Goal: Transaction & Acquisition: Purchase product/service

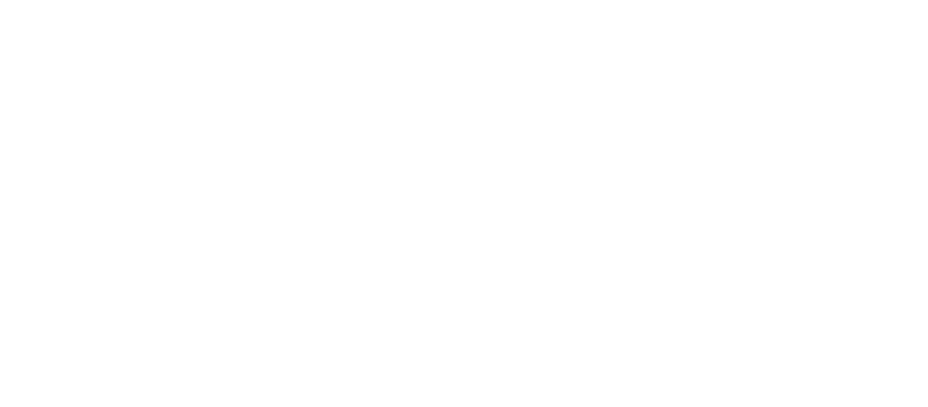
click at [516, 197] on div at bounding box center [464, 203] width 928 height 407
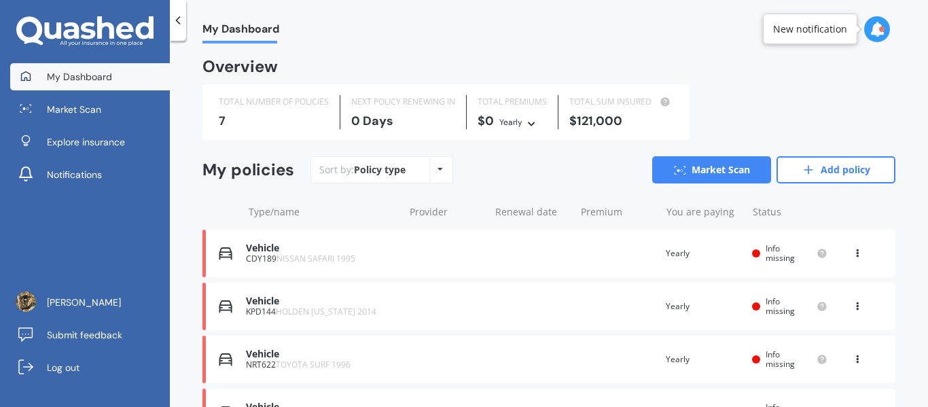
click at [816, 154] on div "Overview TOTAL NUMBER OF POLICIES 7 NEXT POLICY RENEWING [DATE] TOTAL PREMIUMS …" at bounding box center [548, 344] width 693 height 568
click at [813, 165] on link "Add policy" at bounding box center [836, 169] width 119 height 27
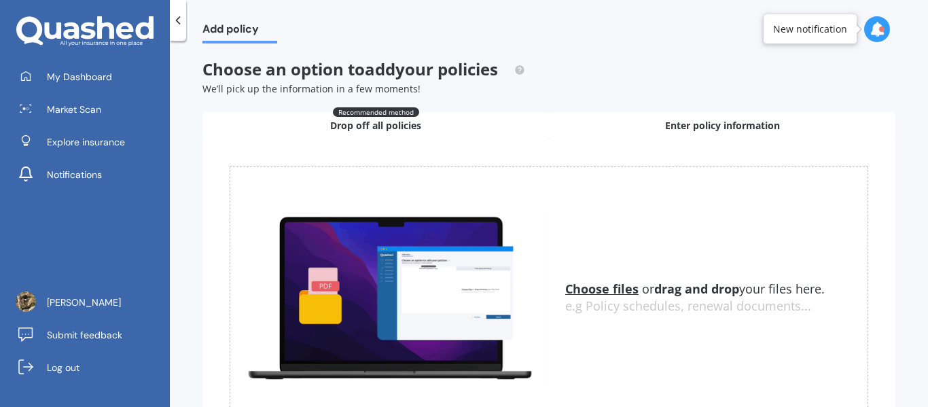
click at [698, 131] on span "Enter policy information" at bounding box center [722, 126] width 115 height 14
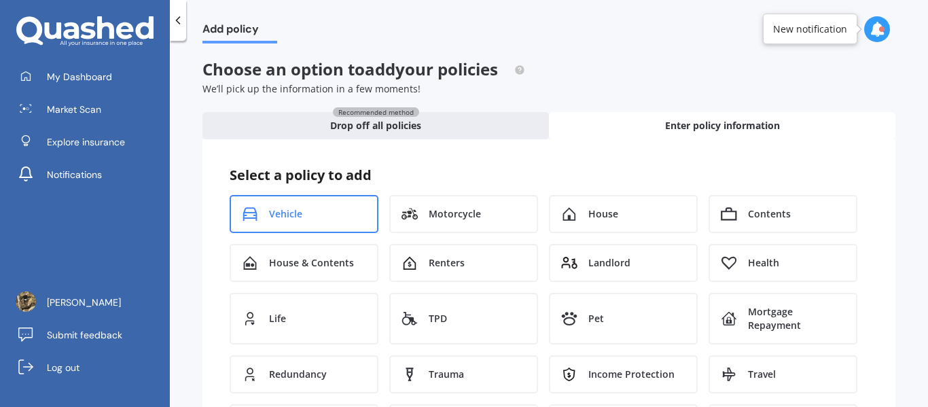
click at [300, 214] on span "Vehicle" at bounding box center [285, 214] width 33 height 14
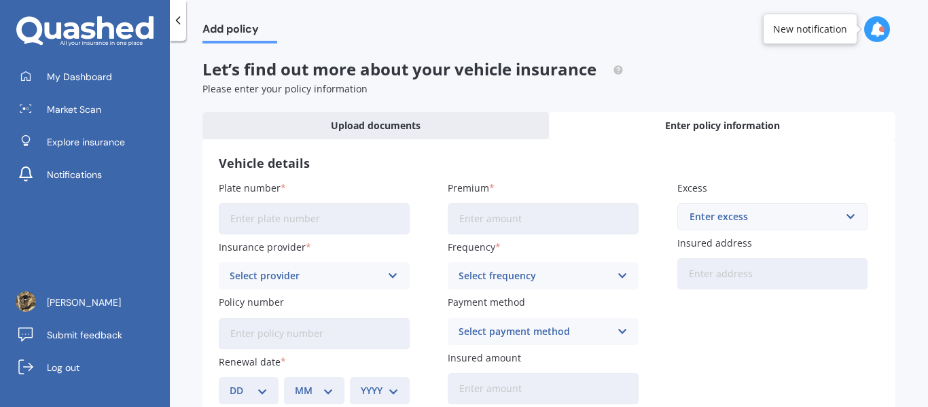
click at [337, 221] on input "Plate number" at bounding box center [314, 218] width 191 height 31
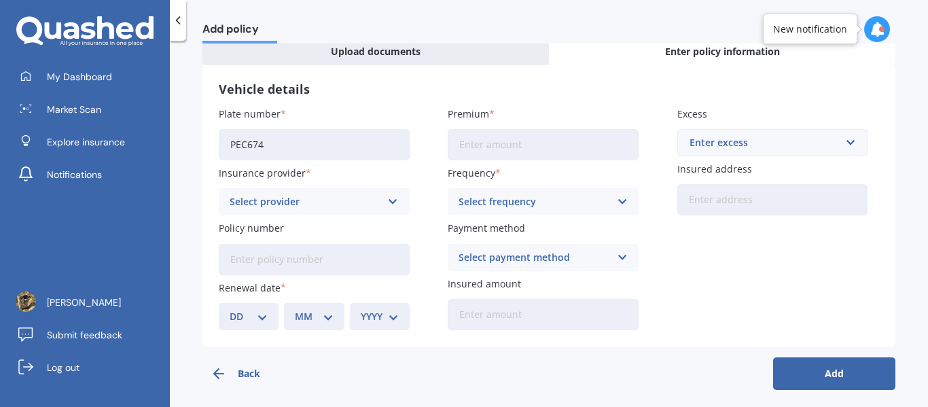
scroll to position [73, 0]
type input "PEC674"
click at [361, 207] on div "Select provider" at bounding box center [306, 203] width 152 height 15
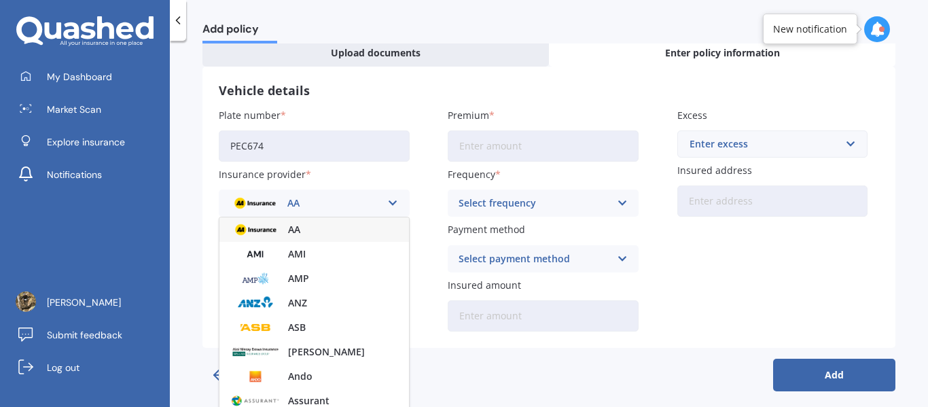
click at [374, 202] on div "AA" at bounding box center [306, 203] width 152 height 15
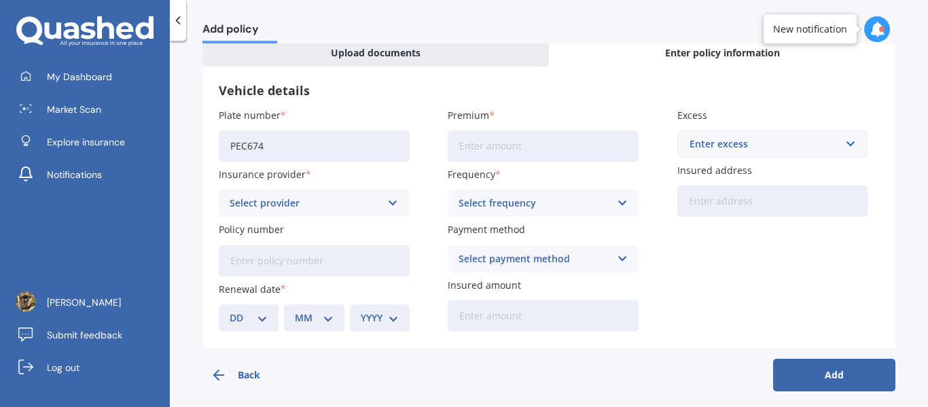
click at [366, 202] on div "Select provider" at bounding box center [306, 203] width 152 height 15
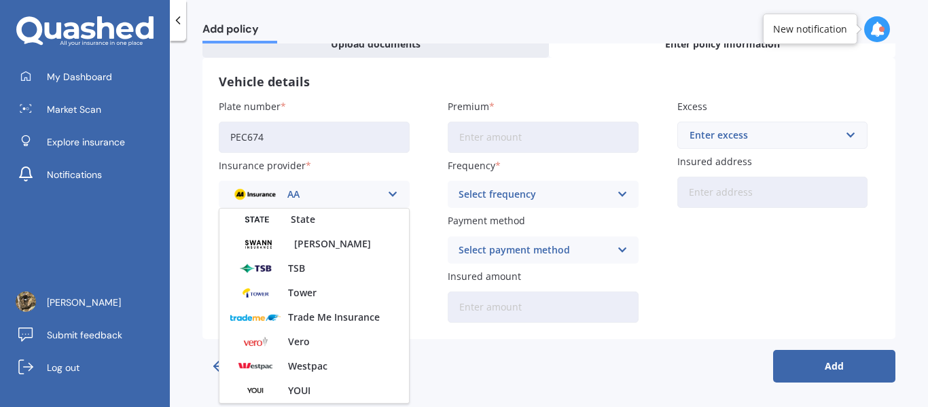
scroll to position [0, 0]
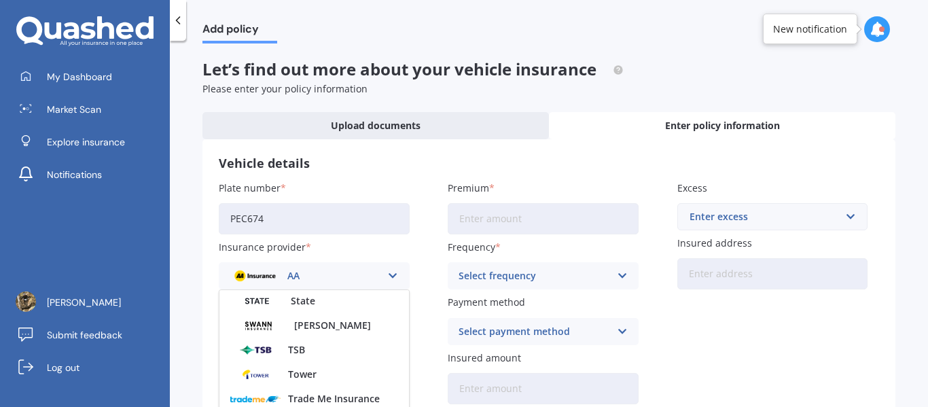
click at [346, 248] on label "Insurance provider" at bounding box center [311, 247] width 185 height 14
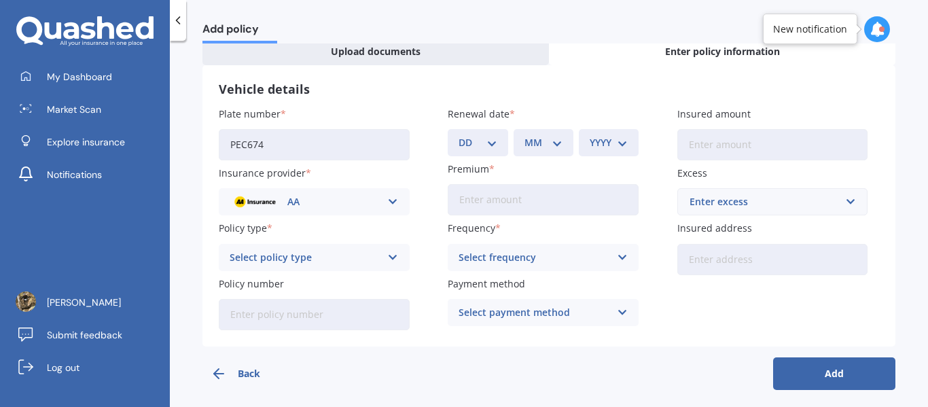
scroll to position [82, 0]
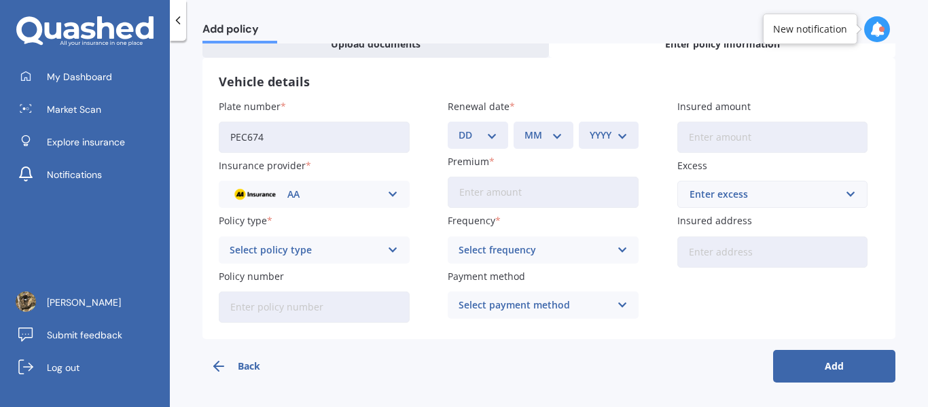
click at [392, 243] on icon at bounding box center [393, 250] width 12 height 15
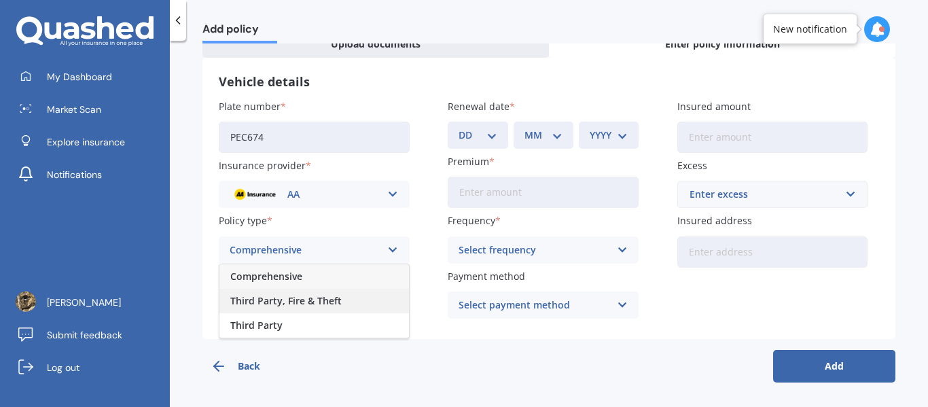
click at [323, 306] on span "Third Party, Fire & Theft" at bounding box center [285, 301] width 111 height 10
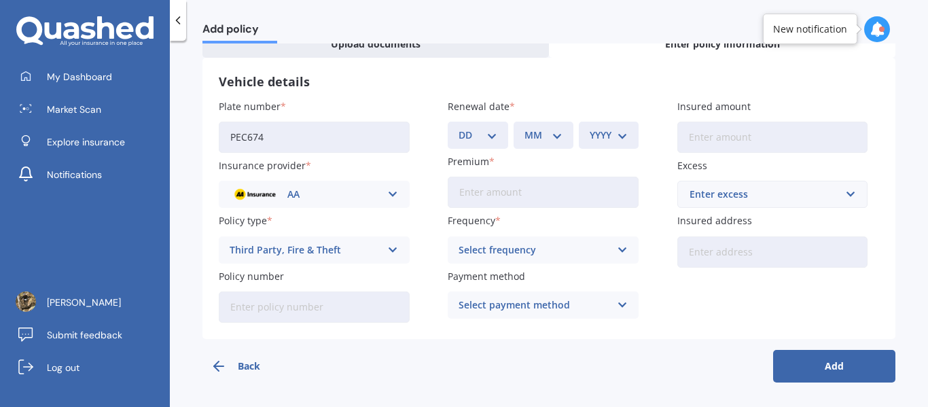
click at [327, 306] on input "Policy number" at bounding box center [314, 306] width 191 height 31
click at [334, 282] on label "Policy number" at bounding box center [311, 276] width 185 height 14
click at [334, 291] on input "Policy number" at bounding box center [314, 306] width 191 height 31
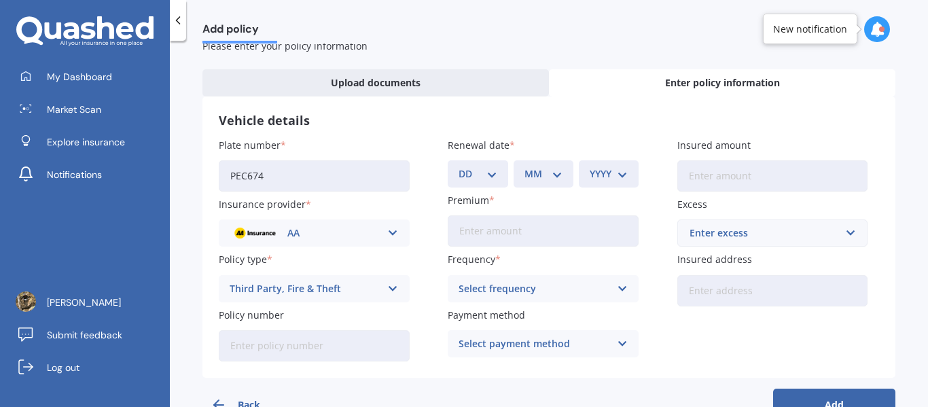
scroll to position [0, 0]
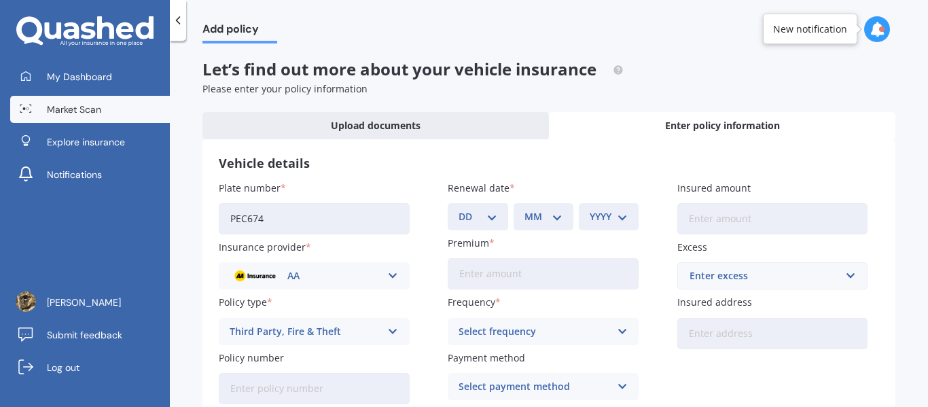
click at [75, 106] on span "Market Scan" at bounding box center [74, 110] width 54 height 14
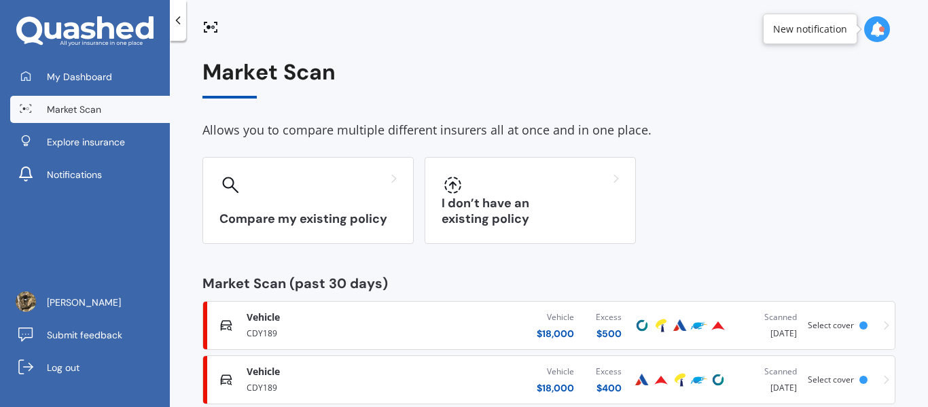
scroll to position [27, 0]
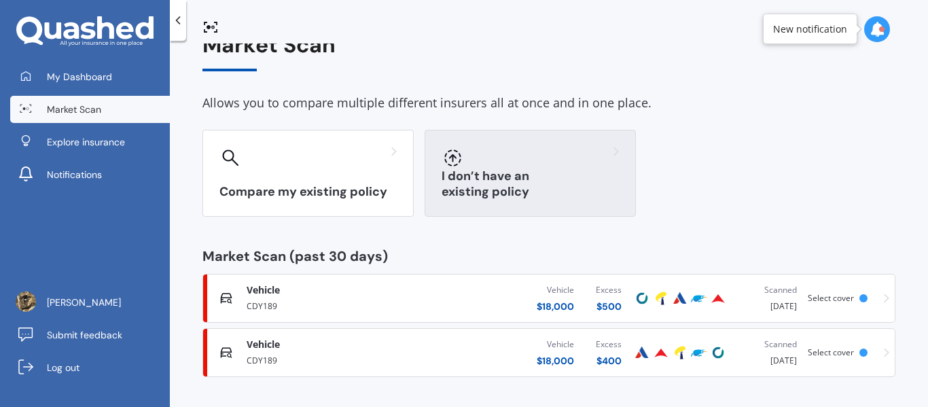
click at [533, 168] on div "I don’t have an existing policy" at bounding box center [530, 173] width 211 height 87
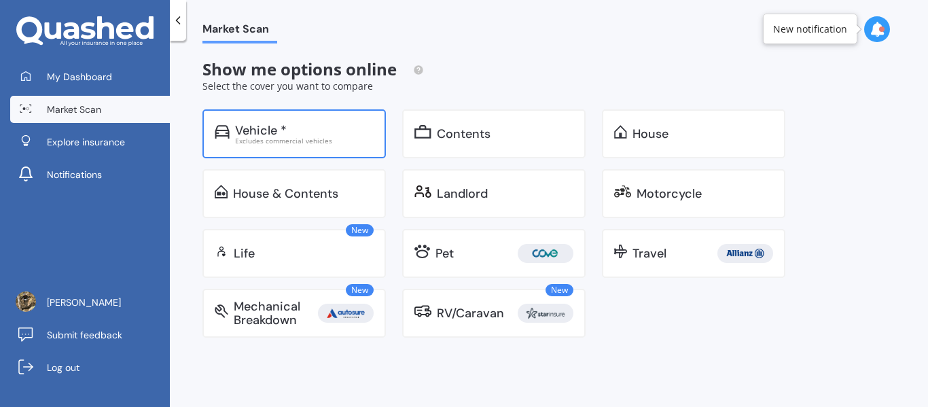
click at [354, 125] on div "Vehicle *" at bounding box center [304, 131] width 139 height 14
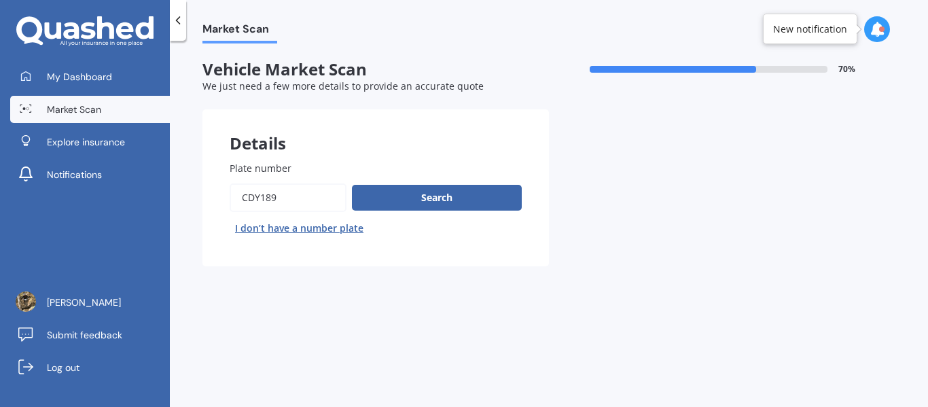
click at [304, 197] on input "Plate number" at bounding box center [288, 197] width 117 height 29
type input "C"
type input "PEC674"
click at [408, 199] on button "Search" at bounding box center [437, 198] width 170 height 26
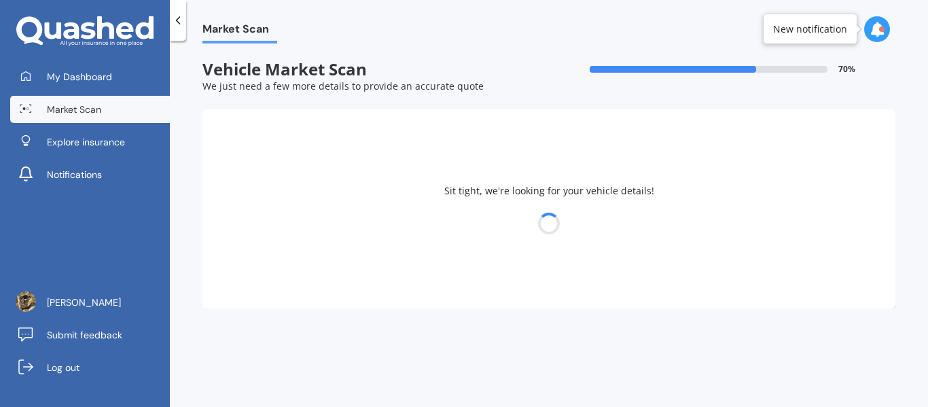
select select "MAZDA"
select select "BOUNTY"
select select "30"
select select "05"
select select "1987"
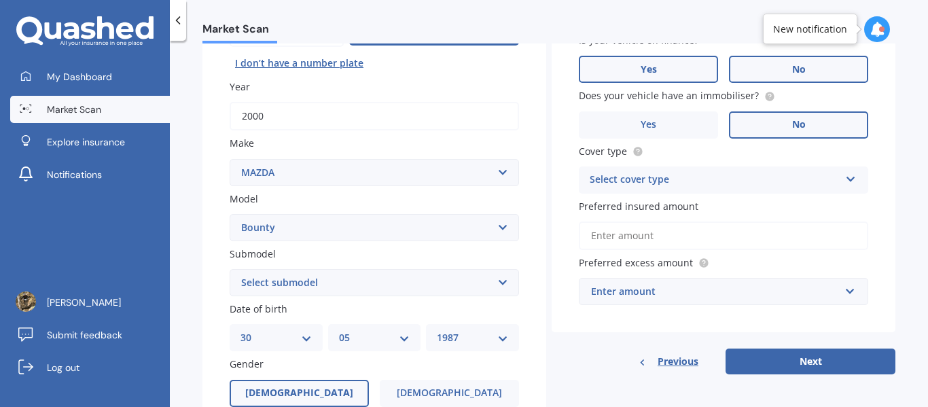
scroll to position [174, 0]
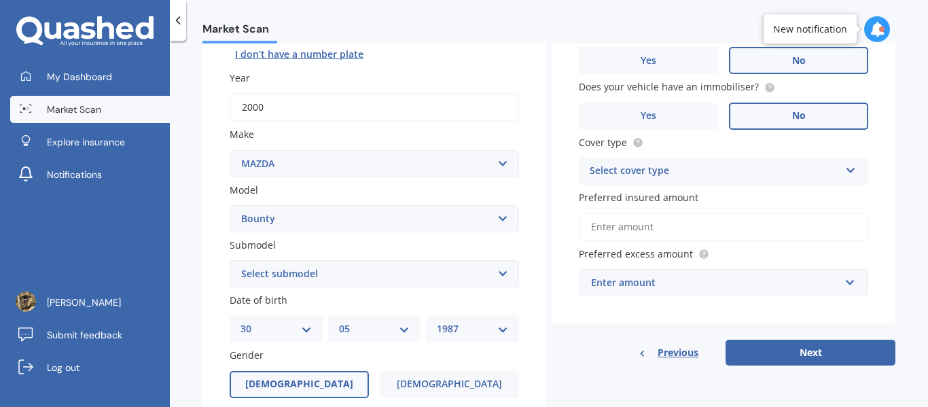
click at [654, 173] on div "Select cover type" at bounding box center [715, 171] width 250 height 16
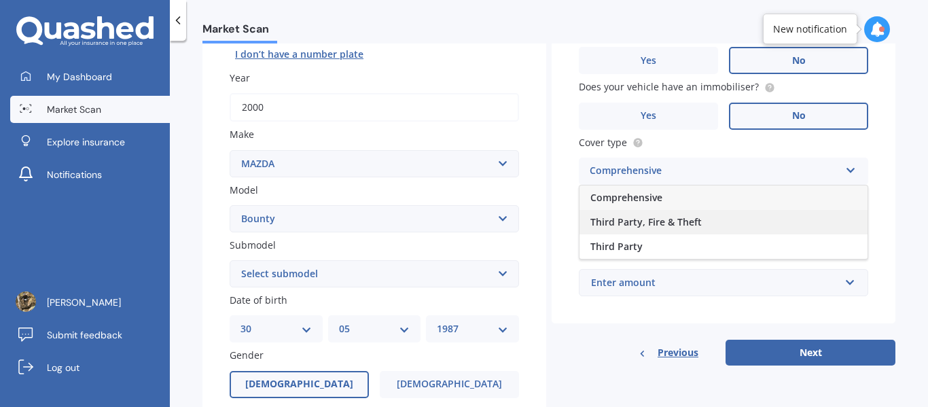
click at [661, 220] on span "Third Party, Fire & Theft" at bounding box center [645, 221] width 111 height 13
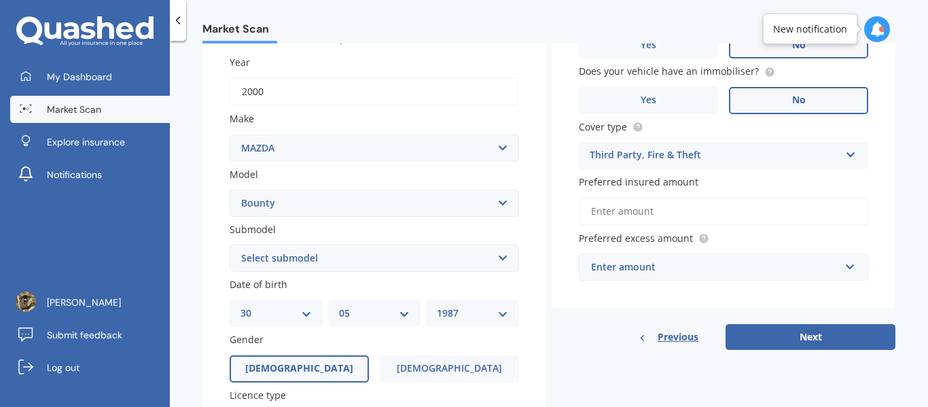
scroll to position [205, 0]
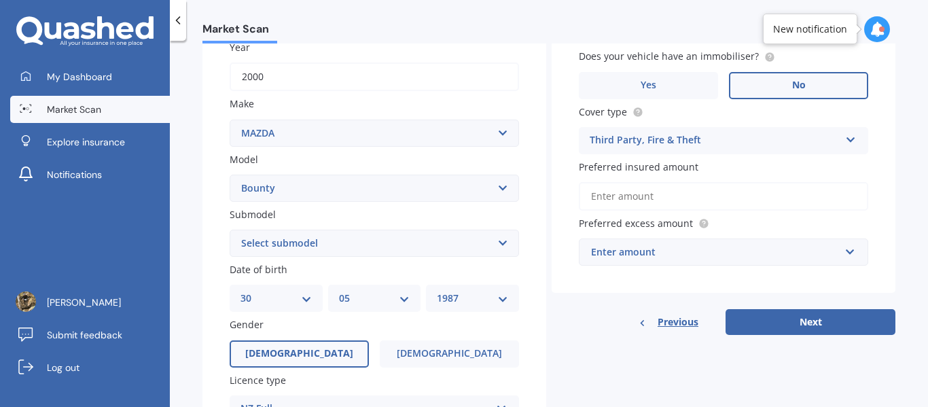
click at [291, 294] on select "DD 01 02 03 04 05 06 07 08 09 10 11 12 13 14 15 16 17 18 19 20 21 22 23 24 25 2…" at bounding box center [276, 298] width 71 height 15
click at [301, 296] on select "DD 01 02 03 04 05 06 07 08 09 10 11 12 13 14 15 16 17 18 19 20 21 22 23 24 25 2…" at bounding box center [276, 298] width 71 height 15
click at [241, 291] on select "DD 01 02 03 04 05 06 07 08 09 10 11 12 13 14 15 16 17 18 19 20 21 22 23 24 25 2…" at bounding box center [276, 298] width 71 height 15
click at [289, 298] on select "DD 01 02 03 04 05 06 07 08 09 10 11 12 13 14 15 16 17 18 19 20 21 22 23 24 25 2…" at bounding box center [276, 298] width 71 height 15
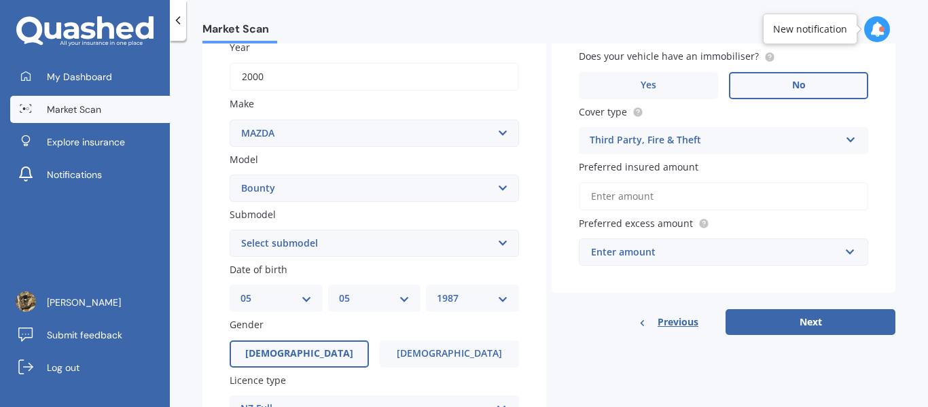
select select "01"
click at [241, 291] on select "DD 01 02 03 04 05 06 07 08 09 10 11 12 13 14 15 16 17 18 19 20 21 22 23 24 25 2…" at bounding box center [276, 298] width 71 height 15
click at [467, 296] on select "YYYY 2025 2024 2023 2022 2021 2020 2019 2018 2017 2016 2015 2014 2013 2012 2011…" at bounding box center [472, 298] width 71 height 15
select select "2009"
click at [437, 291] on select "YYYY 2025 2024 2023 2022 2021 2020 2019 2018 2017 2016 2015 2014 2013 2012 2011…" at bounding box center [472, 298] width 71 height 15
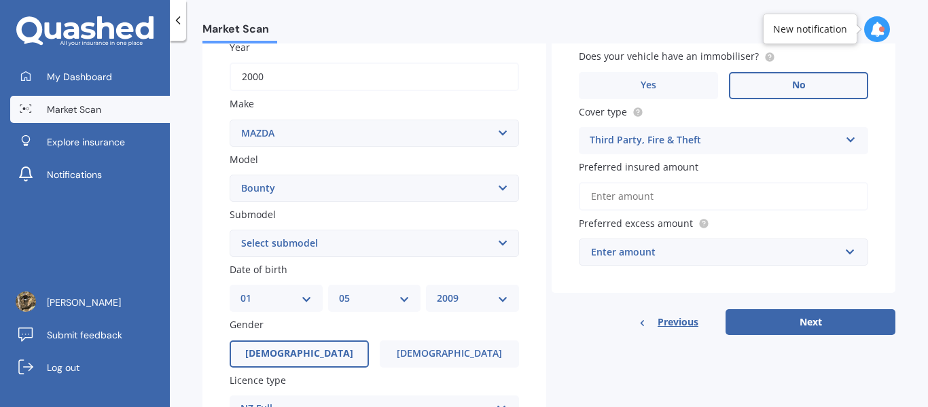
click at [669, 201] on input "Preferred insured amount" at bounding box center [723, 196] width 289 height 29
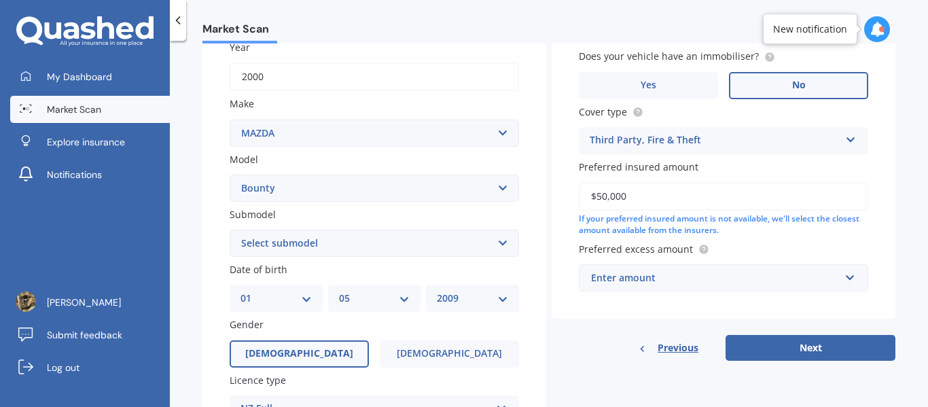
type input "$50,000"
click at [705, 271] on div "Enter amount" at bounding box center [715, 277] width 249 height 15
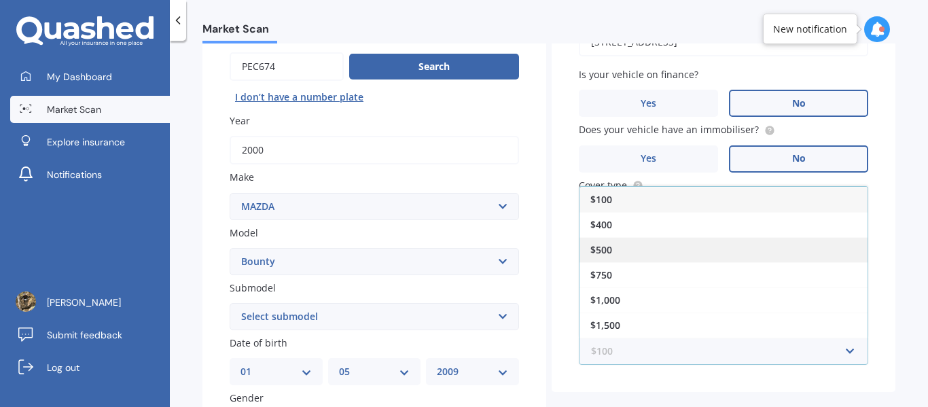
scroll to position [128, 0]
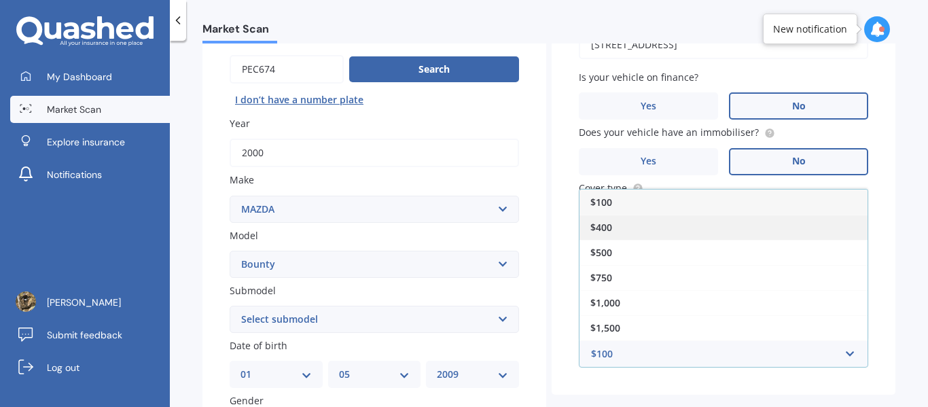
click at [637, 221] on div "$400" at bounding box center [724, 227] width 288 height 25
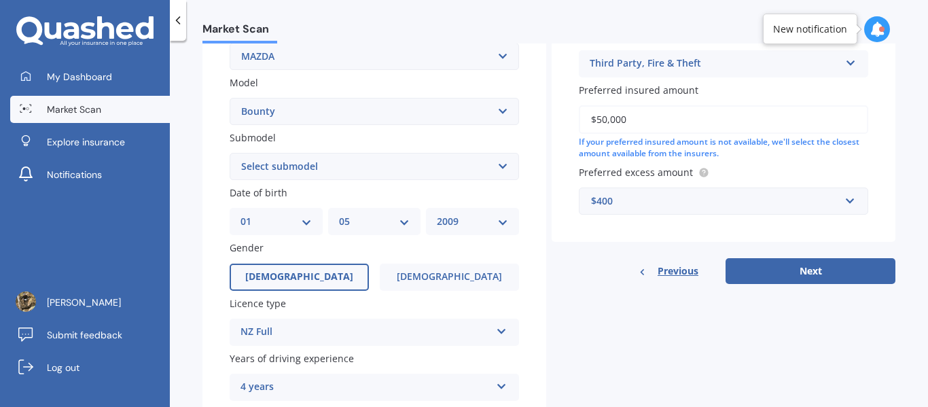
scroll to position [393, 0]
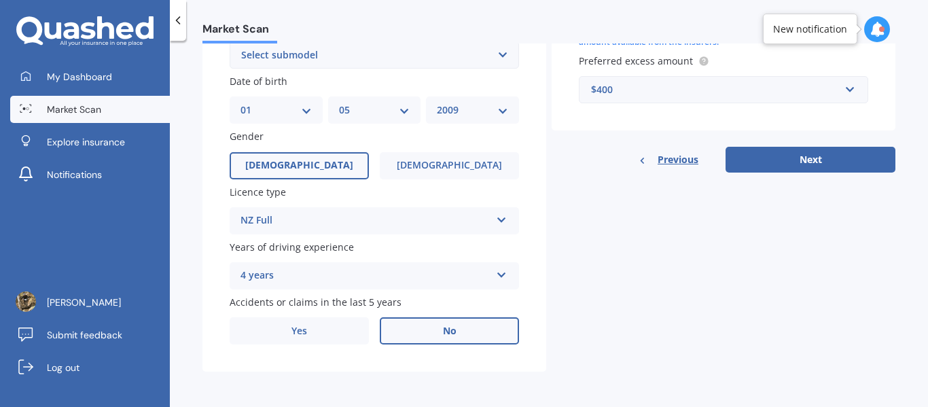
click at [378, 224] on div "NZ Full" at bounding box center [366, 221] width 250 height 16
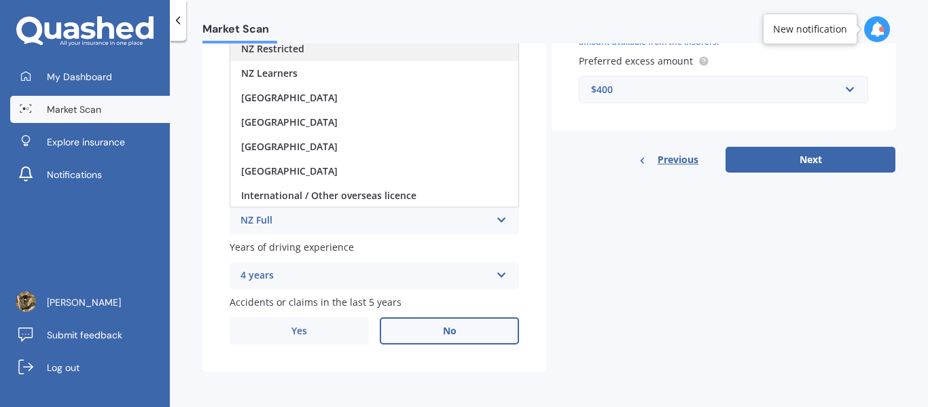
click at [313, 57] on div "NZ Restricted" at bounding box center [374, 49] width 288 height 24
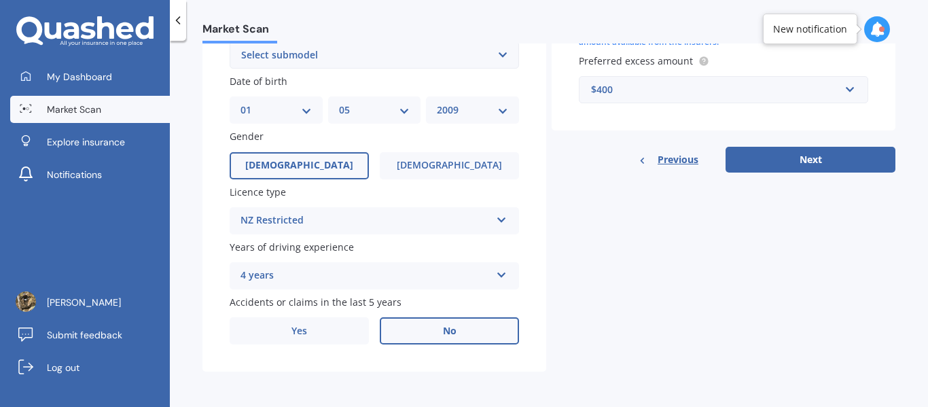
click at [306, 279] on div "4 years" at bounding box center [366, 276] width 250 height 16
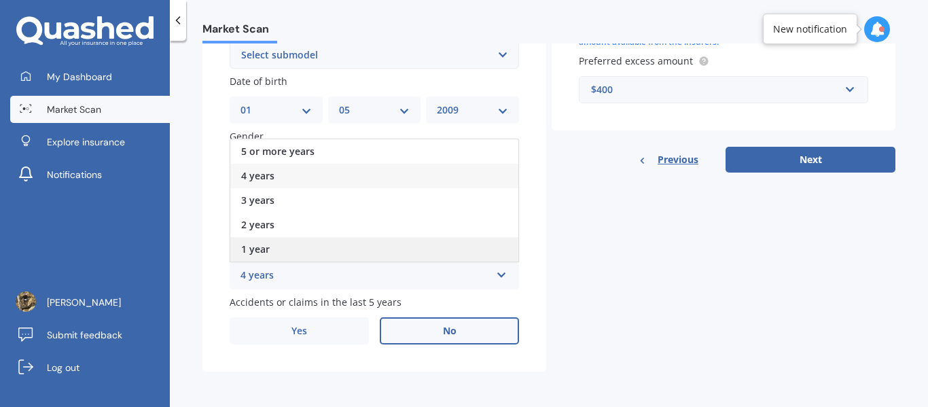
click at [306, 247] on div "1 year" at bounding box center [374, 249] width 288 height 24
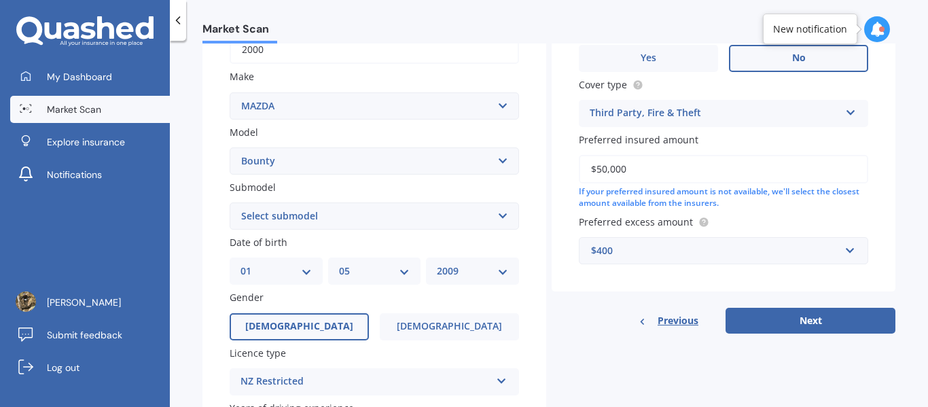
scroll to position [221, 0]
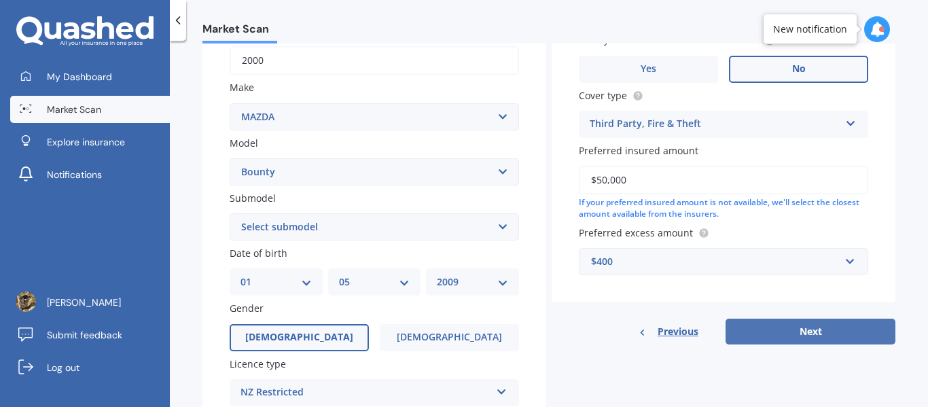
click at [798, 334] on button "Next" at bounding box center [811, 332] width 170 height 26
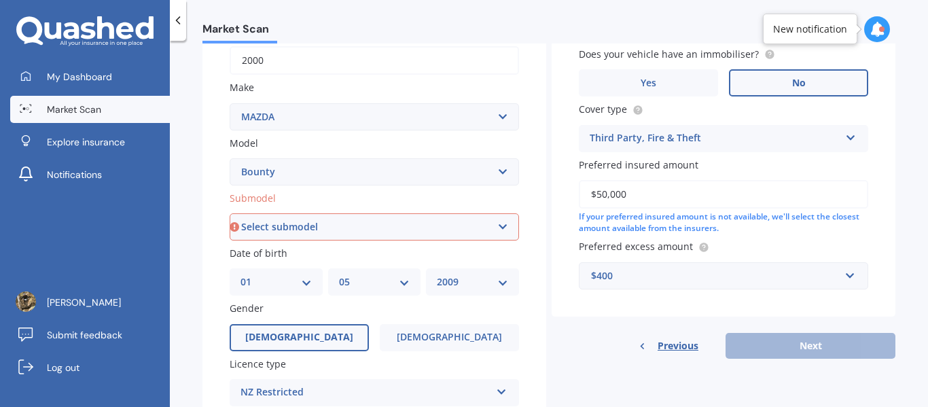
click at [416, 205] on label "Submodel" at bounding box center [372, 198] width 284 height 14
click at [416, 213] on select "Select submodel (All other) BT50 2WD Diesel BT50 4WD Diesel CAB PLUS W/S 2WD TD…" at bounding box center [374, 226] width 289 height 27
click at [427, 224] on select "Select submodel (All other) BT50 2WD Diesel BT50 4WD Diesel CAB PLUS W/S 2WD TD…" at bounding box center [374, 226] width 289 height 27
select select "BT50 2WD DIESEL"
click at [230, 213] on select "Select submodel (All other) BT50 2WD Diesel BT50 4WD Diesel CAB PLUS W/S 2WD TD…" at bounding box center [374, 226] width 289 height 27
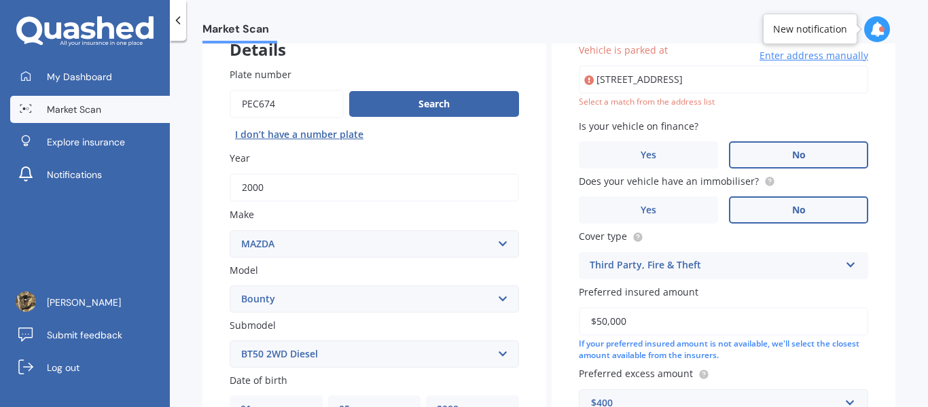
scroll to position [93, 0]
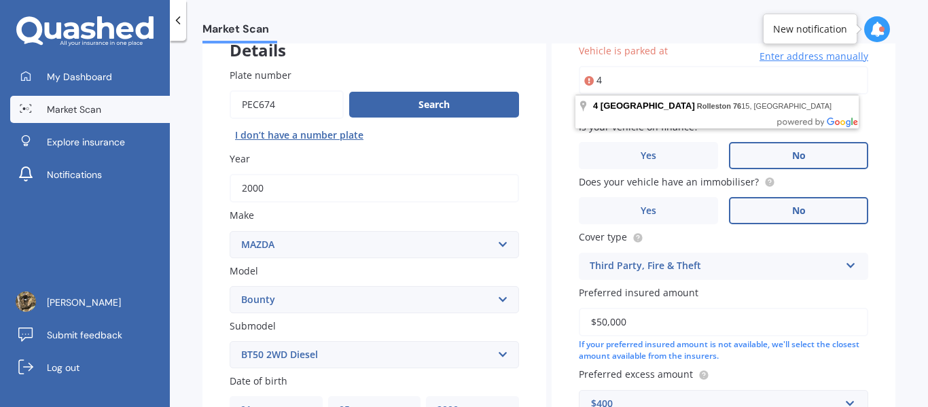
type input "4"
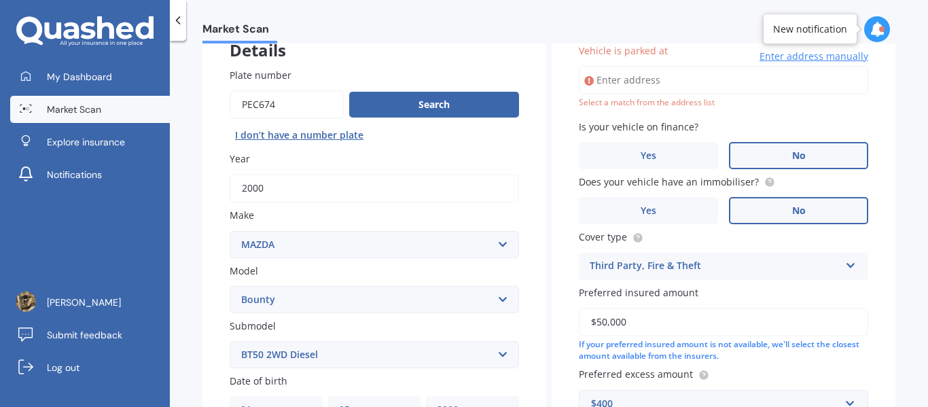
type input "1"
click at [618, 78] on input "7 kinlear" at bounding box center [723, 80] width 289 height 29
click at [665, 82] on input "7 kingear" at bounding box center [723, 80] width 289 height 29
type input "[STREET_ADDRESS]"
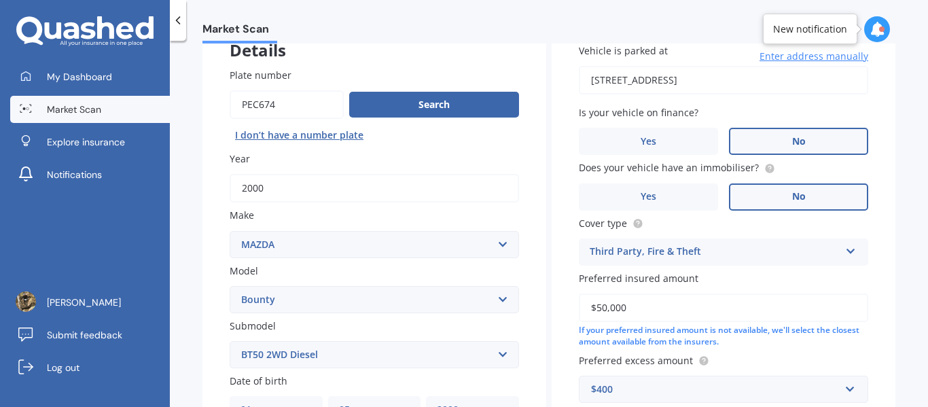
scroll to position [393, 0]
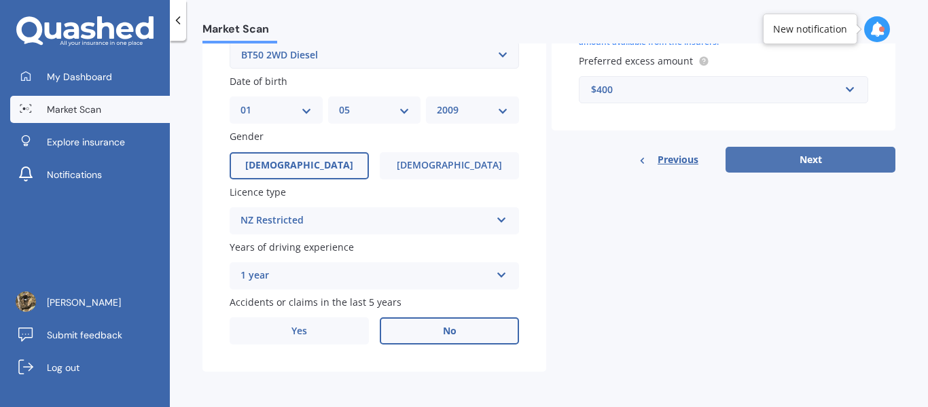
click at [764, 158] on button "Next" at bounding box center [811, 160] width 170 height 26
select select "01"
select select "05"
select select "2009"
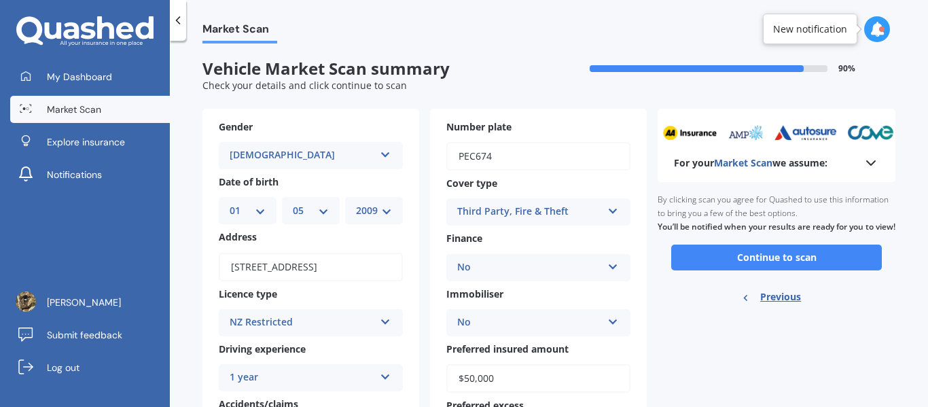
scroll to position [0, 0]
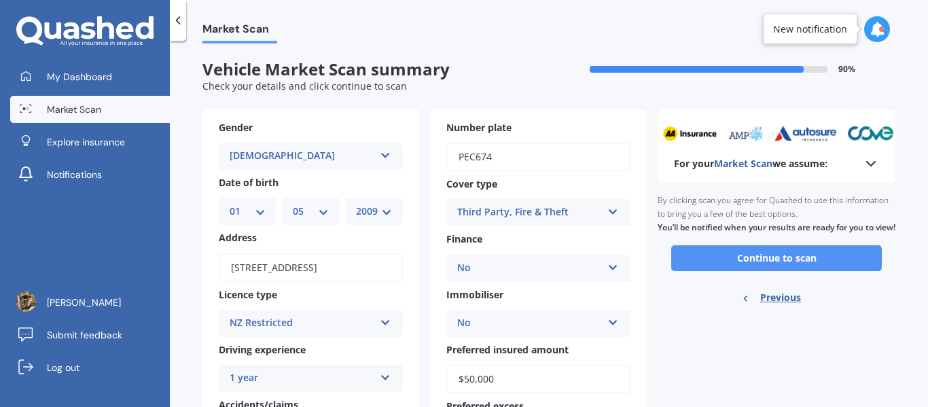
click at [730, 271] on button "Continue to scan" at bounding box center [776, 258] width 211 height 26
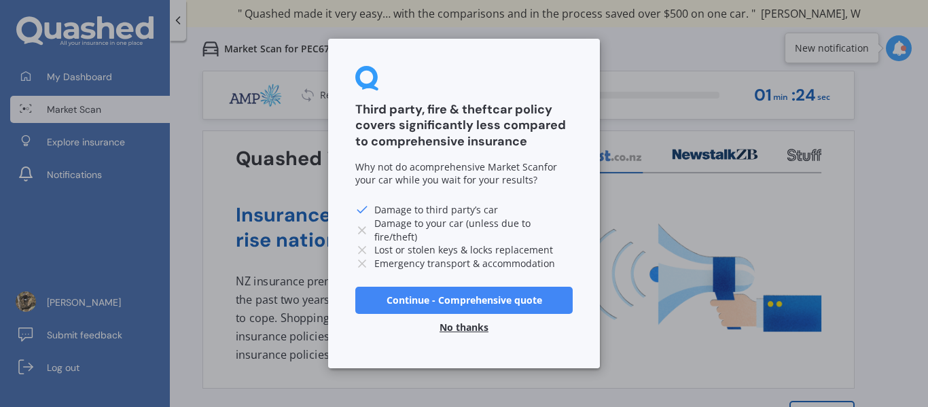
click at [463, 328] on button "No thanks" at bounding box center [463, 327] width 65 height 27
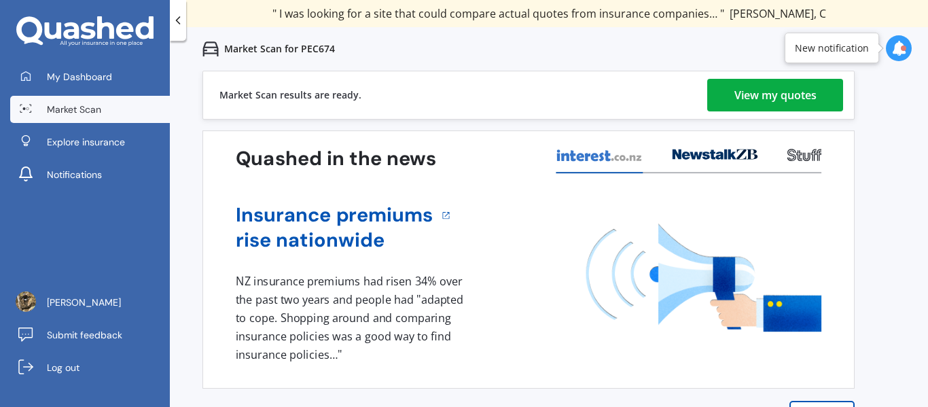
click at [830, 99] on link "View my quotes" at bounding box center [775, 95] width 136 height 33
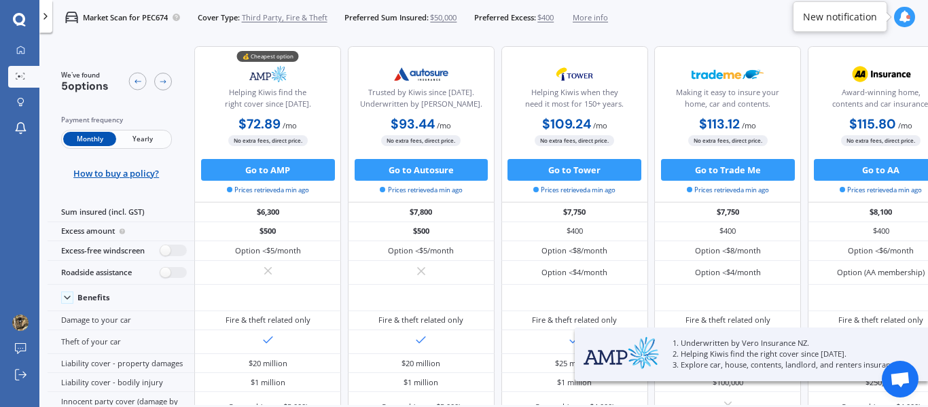
click at [143, 138] on span "Yearly" at bounding box center [142, 139] width 53 height 14
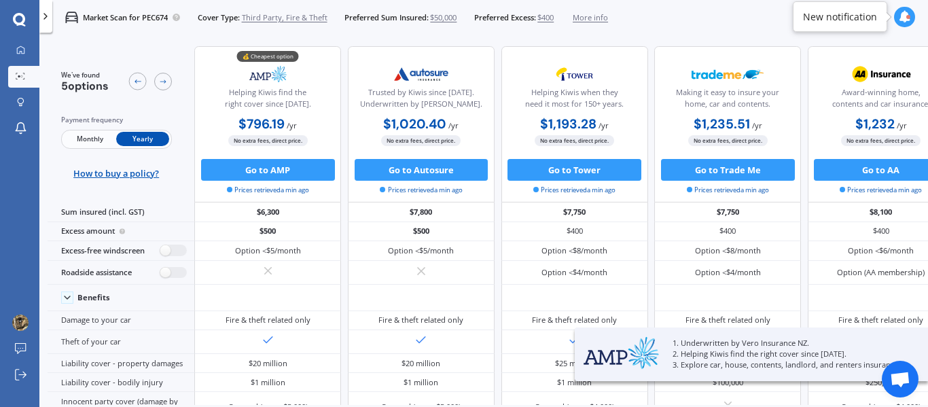
click at [438, 22] on span "$50,000" at bounding box center [443, 17] width 26 height 11
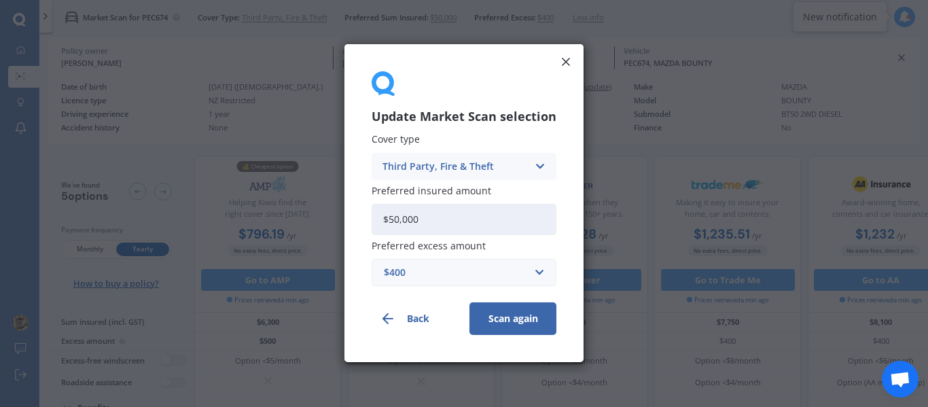
click at [421, 218] on input "$50,000" at bounding box center [464, 219] width 185 height 31
type input "$5,000"
click at [504, 322] on button "Scan again" at bounding box center [512, 319] width 87 height 33
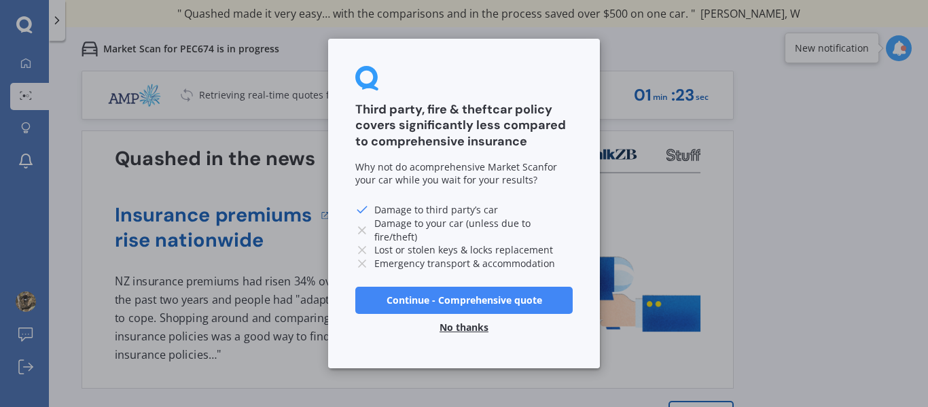
click at [461, 330] on button "No thanks" at bounding box center [463, 327] width 65 height 27
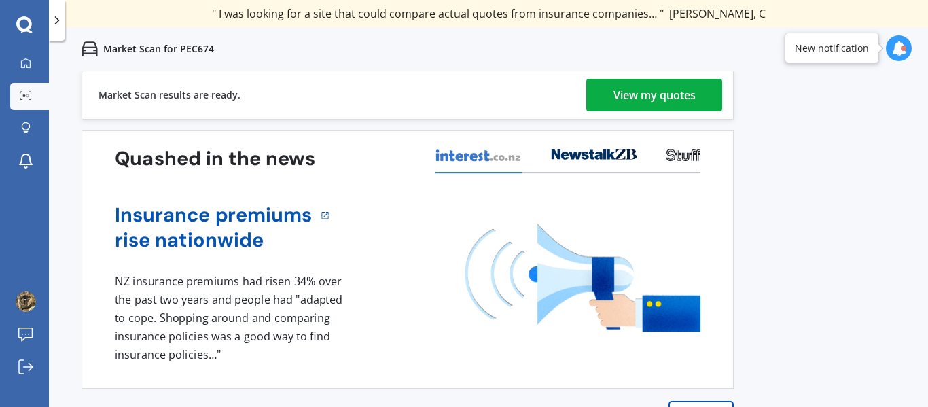
click at [665, 103] on div "View my quotes" at bounding box center [655, 95] width 82 height 33
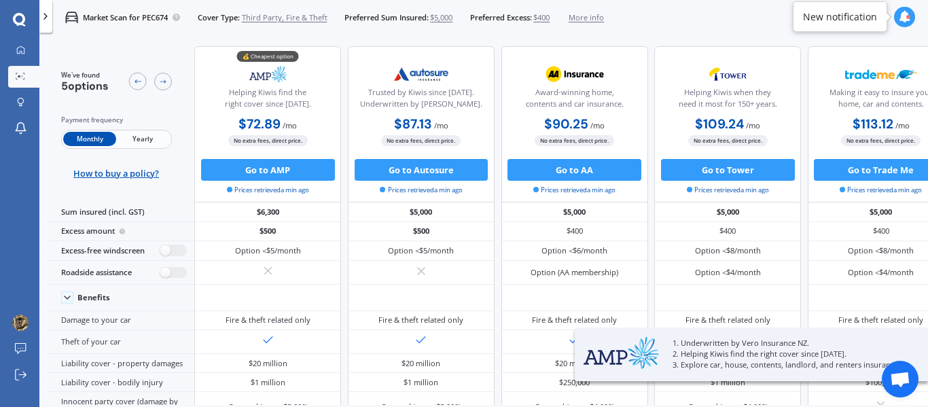
click at [138, 136] on span "Yearly" at bounding box center [142, 139] width 53 height 14
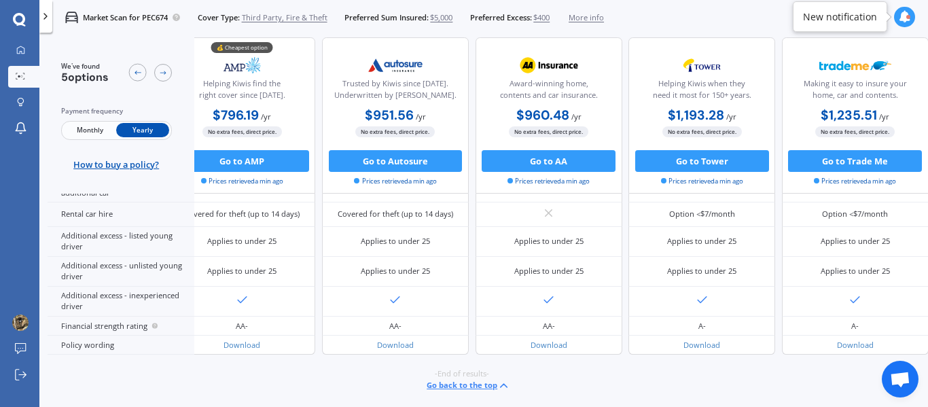
scroll to position [0, 39]
